Goal: Information Seeking & Learning: Learn about a topic

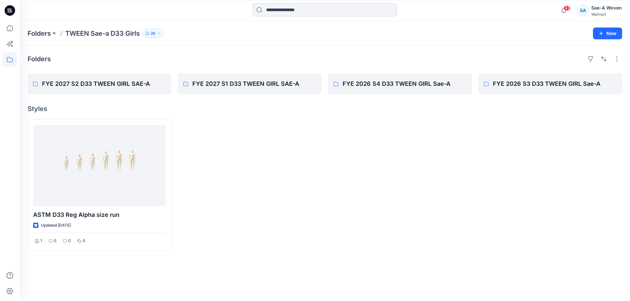
click at [291, 10] on input at bounding box center [324, 9] width 144 height 13
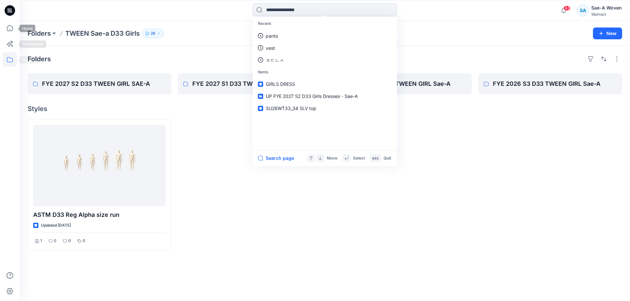
click at [6, 60] on icon at bounding box center [10, 59] width 14 height 14
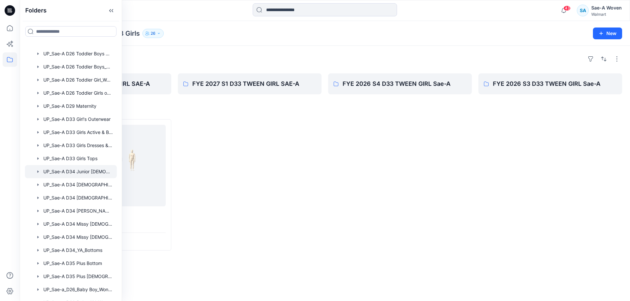
scroll to position [347, 0]
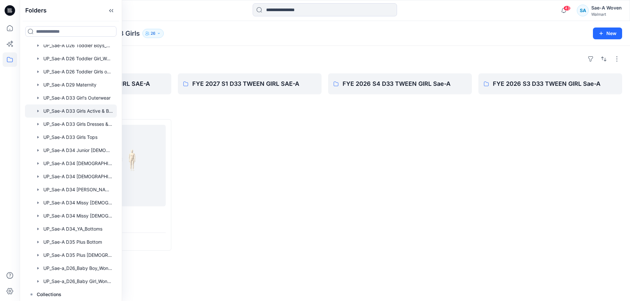
click at [98, 111] on div at bounding box center [71, 111] width 92 height 13
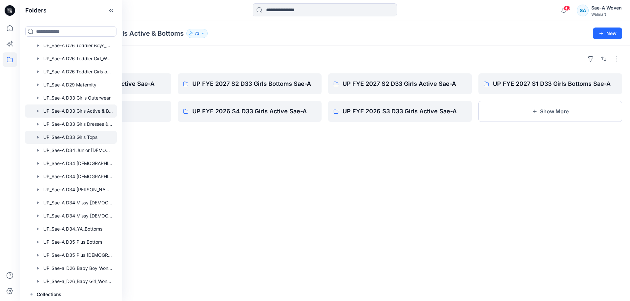
click at [91, 138] on div at bounding box center [71, 137] width 92 height 13
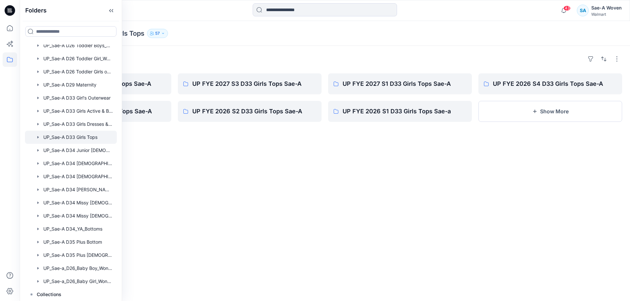
click at [320, 237] on div "Folders UP FYE 2027 S2 D33 Girls Tops Sae-A UP FYE 2026 S3 D33 Girls Tops Sae-A…" at bounding box center [325, 173] width 610 height 255
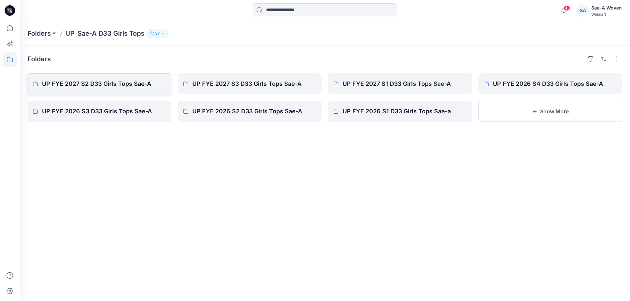
click at [122, 86] on p "UP FYE 2027 S2 D33 Girls Tops Sae-A" at bounding box center [104, 83] width 124 height 9
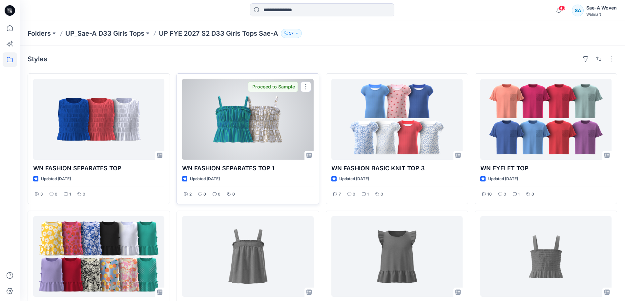
click at [253, 147] on div at bounding box center [247, 119] width 131 height 81
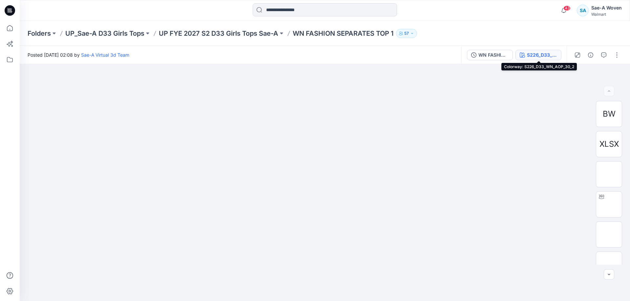
click at [556, 59] on button "S226_D33_WN_AOP_30_2" at bounding box center [538, 55] width 46 height 10
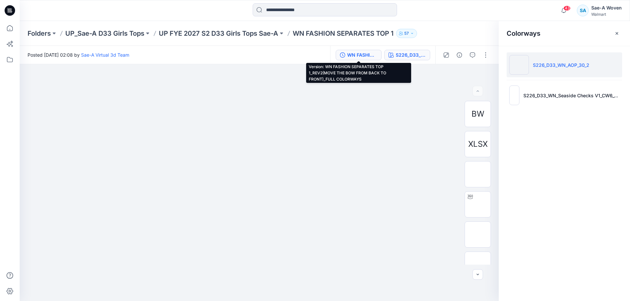
click at [339, 50] on button "WN FASHION SEPARATES TOP 1_REV2(MOVE THE BOW FROM BACK TO FRONT)_FULL COLORWAYS" at bounding box center [358, 55] width 46 height 10
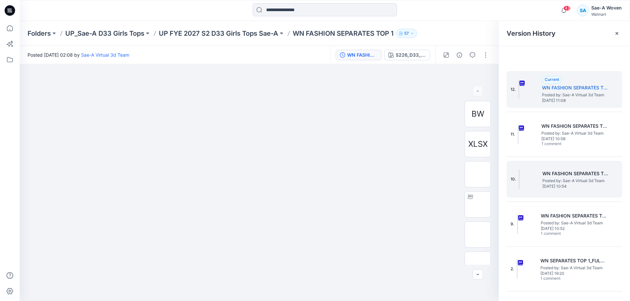
click at [574, 178] on span "Posted by: Sae-A Virtual 3d Team" at bounding box center [575, 181] width 66 height 7
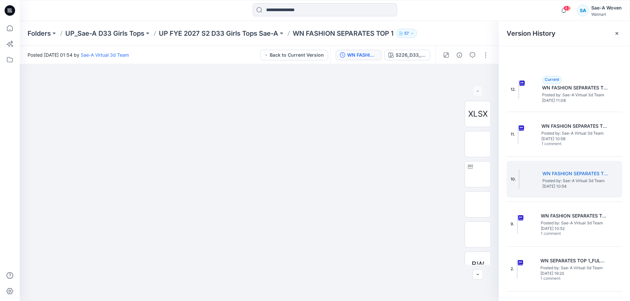
click at [399, 61] on div "WN FASHION SEPARATES TOP 1_REV1_FULL COLORWAYS S226_D33_WN_AOP_30_2" at bounding box center [382, 55] width 105 height 18
click at [403, 56] on div "S226_D33_WN_AOP_30_2" at bounding box center [410, 54] width 30 height 7
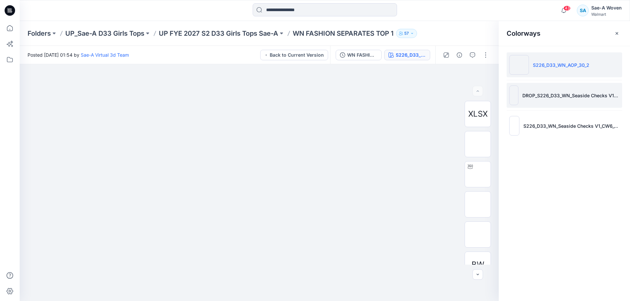
click at [560, 95] on p "DROP_S226_D33_WN_Seaside Checks V1_CW5_Starbright Coral_Fuchsia Blast_WM_MILLSH…" at bounding box center [570, 95] width 97 height 7
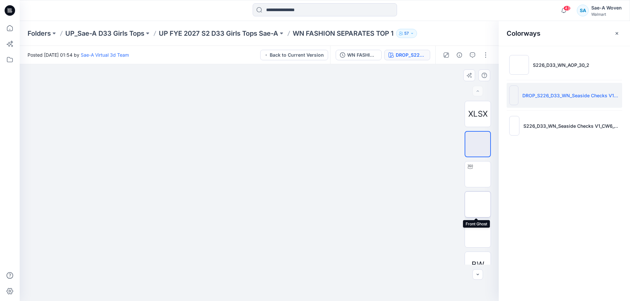
click at [477, 205] on img at bounding box center [477, 205] width 0 height 0
click at [614, 33] on icon "button" at bounding box center [616, 33] width 5 height 5
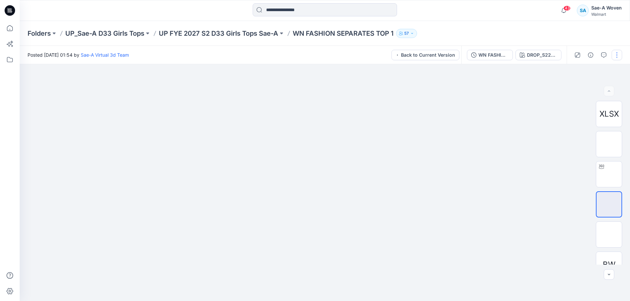
click at [614, 55] on button "button" at bounding box center [616, 55] width 10 height 10
click at [511, 130] on div at bounding box center [325, 182] width 610 height 237
drag, startPoint x: 614, startPoint y: 204, endPoint x: 527, endPoint y: 182, distance: 89.2
click at [523, 185] on div at bounding box center [325, 182] width 610 height 237
click at [610, 138] on img at bounding box center [609, 144] width 26 height 21
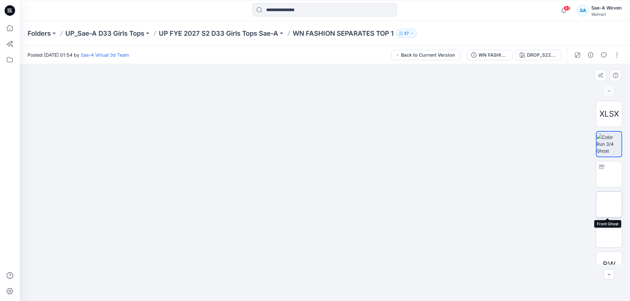
click at [609, 205] on img at bounding box center [609, 205] width 0 height 0
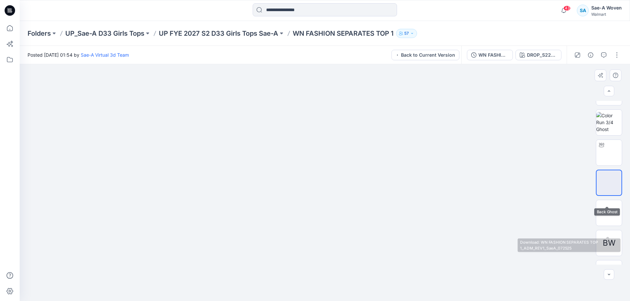
scroll to position [43, 0]
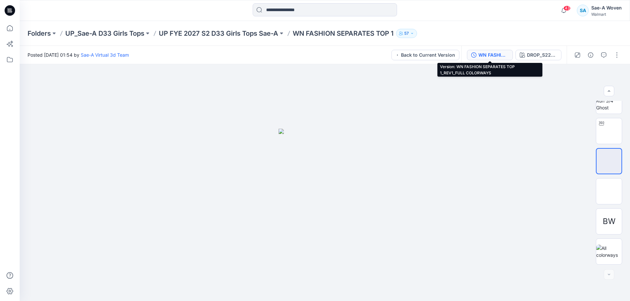
click at [499, 57] on div "WN FASHION SEPARATES TOP 1_REV1_FULL COLORWAYS" at bounding box center [493, 54] width 30 height 7
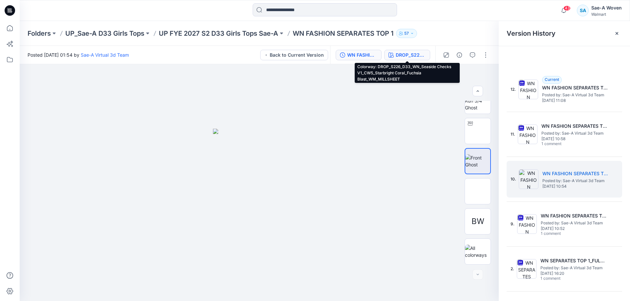
click at [384, 55] on button "DROP_S226_D33_WN_Seaside Checks V1_CW5_Starbright Coral_Fuchsia Blast_WM_MILLSH…" at bounding box center [407, 55] width 46 height 10
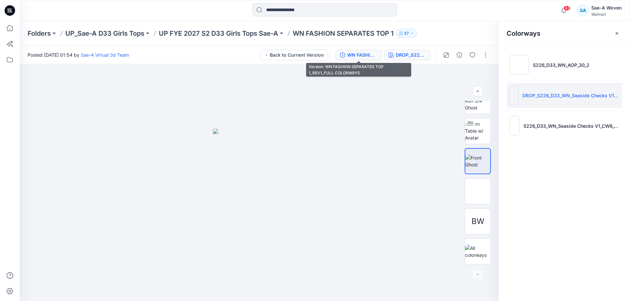
click at [352, 56] on div "WN FASHION SEPARATES TOP 1_REV1_FULL COLORWAYS" at bounding box center [362, 54] width 30 height 7
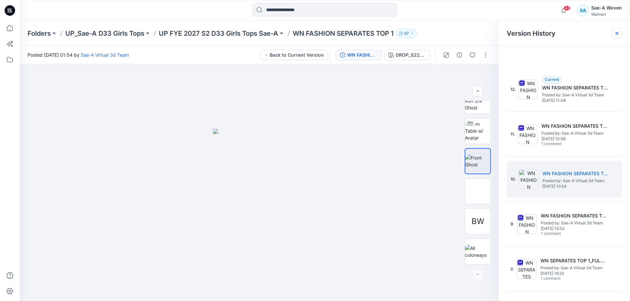
click at [619, 30] on div at bounding box center [616, 33] width 10 height 10
click at [617, 35] on icon at bounding box center [616, 33] width 5 height 5
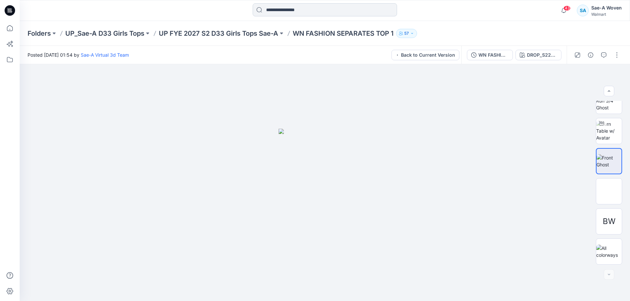
click at [295, 13] on input at bounding box center [324, 9] width 144 height 13
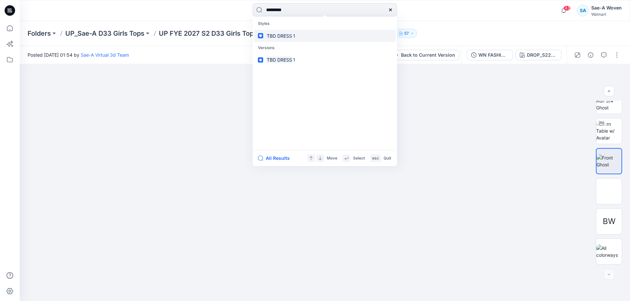
type input "*********"
click at [287, 33] on mark "TBD DRESS" at bounding box center [279, 36] width 27 height 8
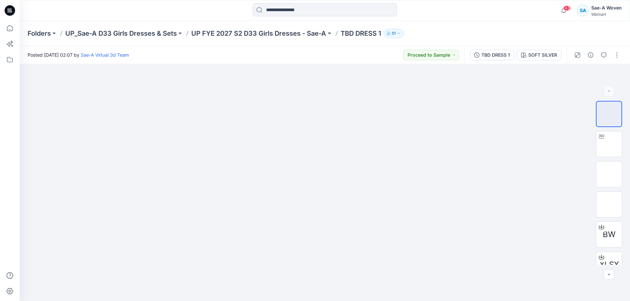
click at [274, 33] on p "UP FYE 2027 S2 D33 Girls Dresses - Sae-A" at bounding box center [258, 33] width 135 height 9
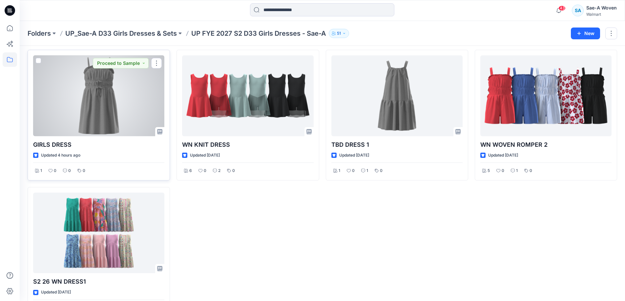
scroll to position [48, 0]
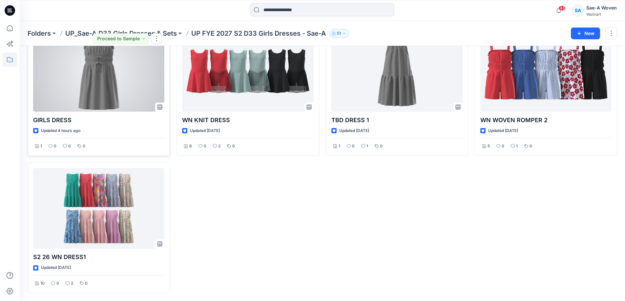
click at [117, 92] on div at bounding box center [98, 71] width 131 height 81
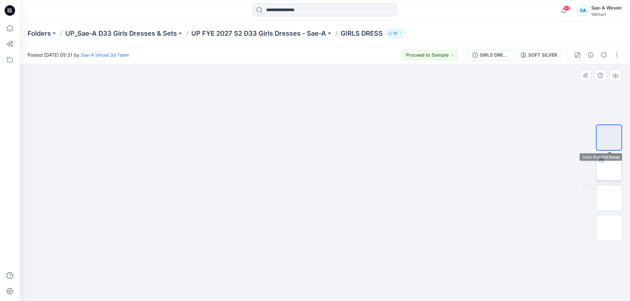
click at [609, 168] on img at bounding box center [609, 168] width 0 height 0
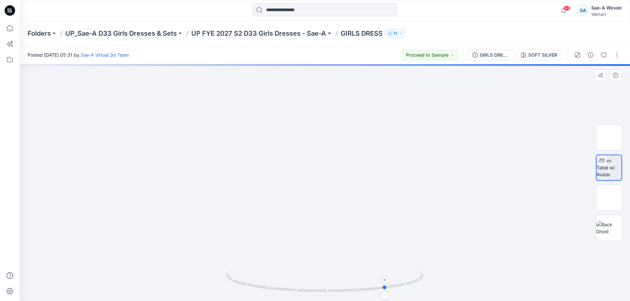
drag, startPoint x: 405, startPoint y: 283, endPoint x: 270, endPoint y: 283, distance: 134.8
click at [270, 283] on icon at bounding box center [325, 282] width 198 height 25
drag, startPoint x: 297, startPoint y: 280, endPoint x: 346, endPoint y: 281, distance: 49.5
click at [346, 281] on icon at bounding box center [325, 282] width 198 height 25
drag, startPoint x: 344, startPoint y: 139, endPoint x: 340, endPoint y: 162, distance: 23.0
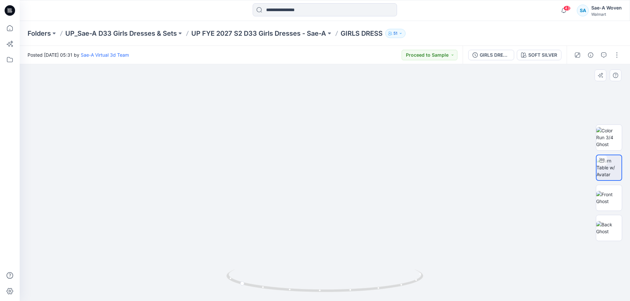
drag, startPoint x: 328, startPoint y: 170, endPoint x: 309, endPoint y: 213, distance: 47.0
click at [610, 127] on img at bounding box center [609, 137] width 26 height 21
click at [343, 167] on img at bounding box center [325, 191] width 108 height 221
